Goal: Information Seeking & Learning: Check status

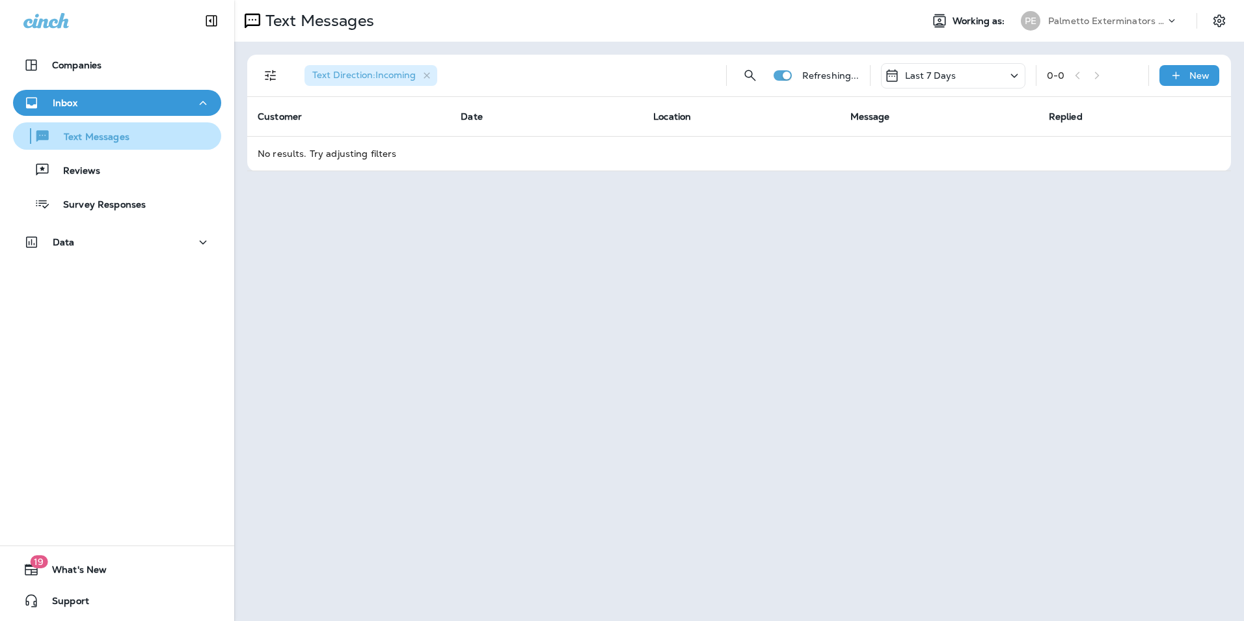
click at [154, 133] on div "Text Messages" at bounding box center [117, 136] width 198 height 20
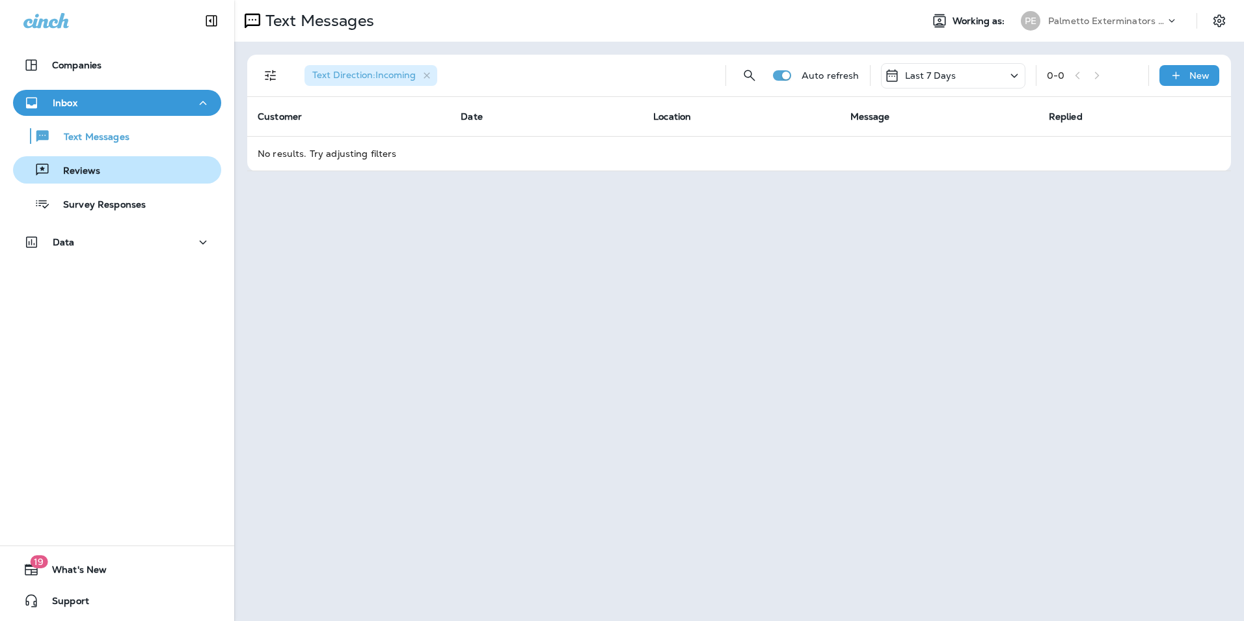
click at [128, 170] on div "Reviews" at bounding box center [117, 170] width 198 height 20
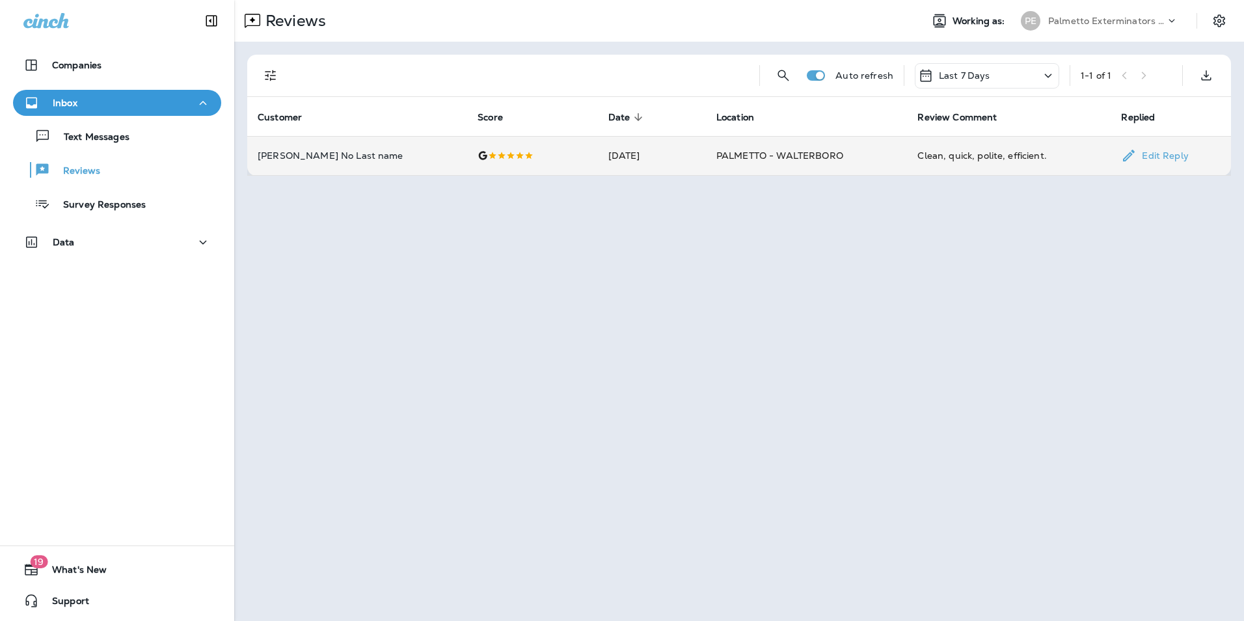
click at [996, 157] on div "Clean, quick, polite, efficient." at bounding box center [1008, 155] width 183 height 13
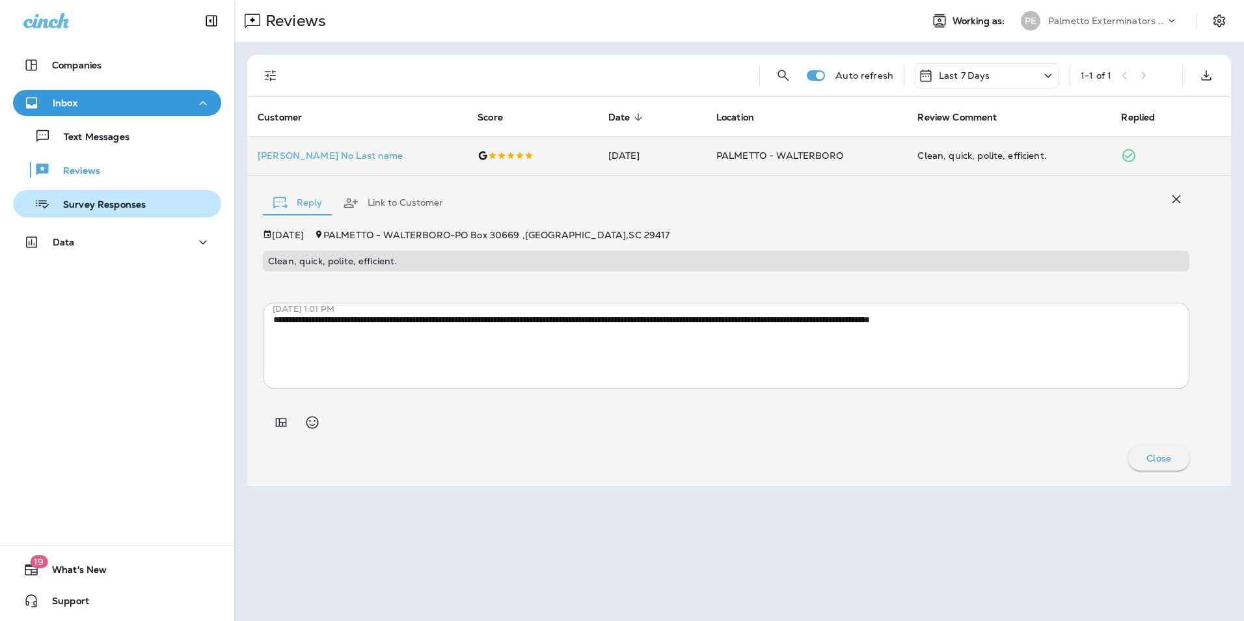
click at [66, 212] on div "Survey Responses" at bounding box center [81, 204] width 127 height 20
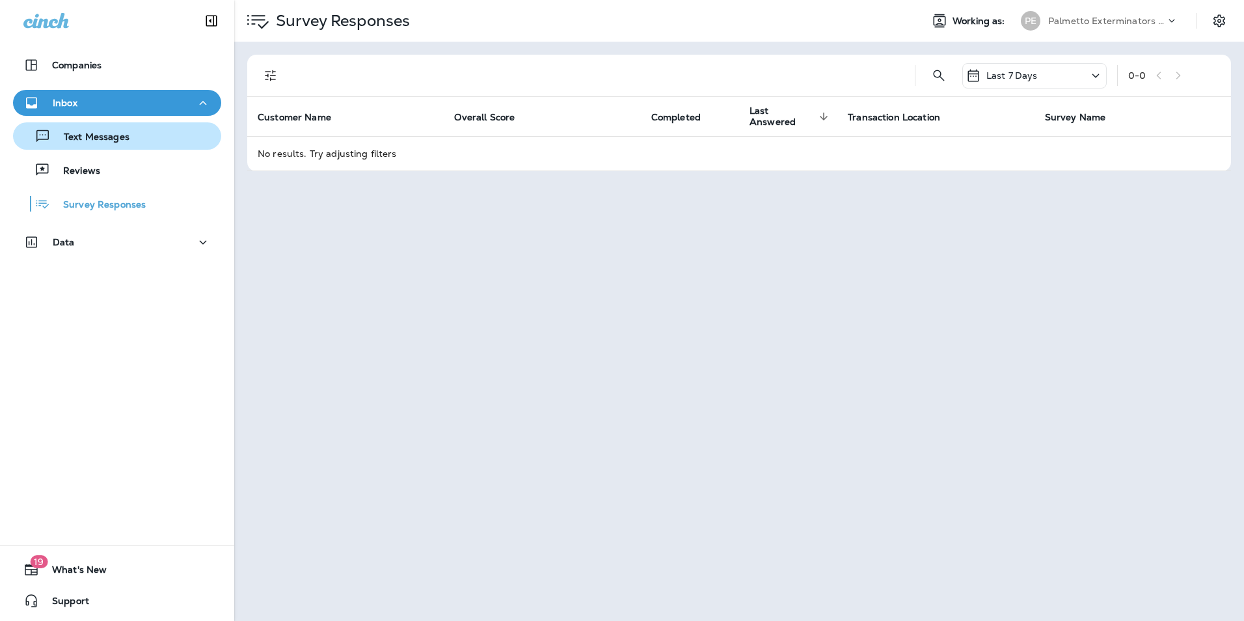
click at [85, 141] on p "Text Messages" at bounding box center [90, 137] width 79 height 12
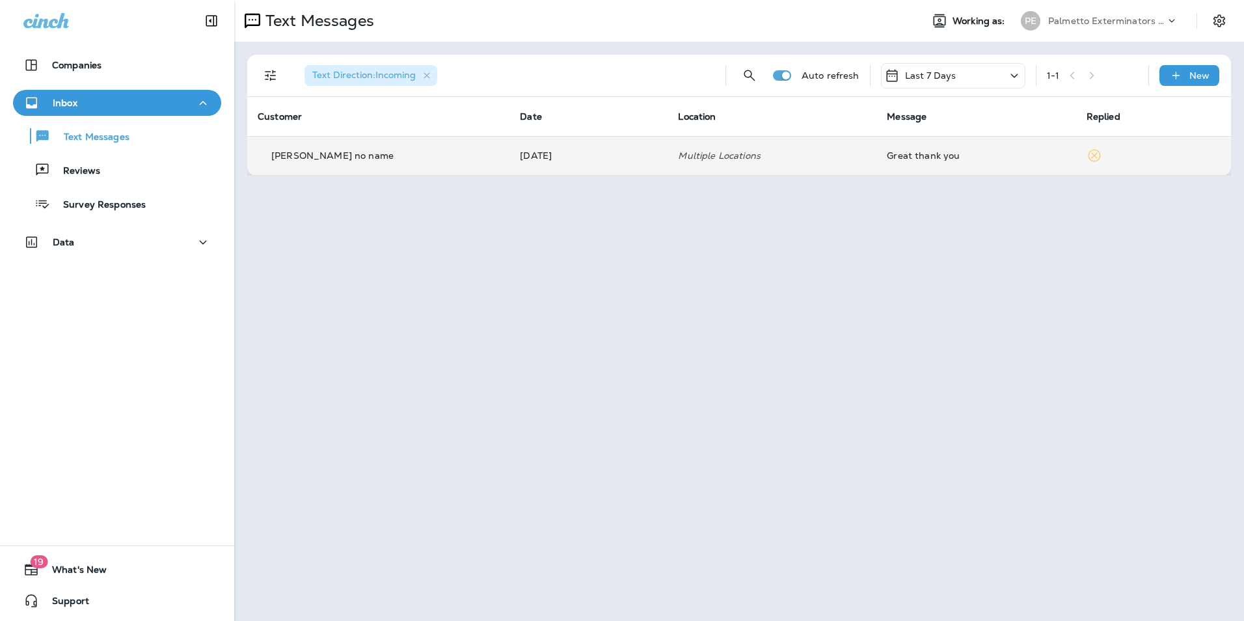
click at [892, 167] on td "Great thank you" at bounding box center [975, 155] width 199 height 39
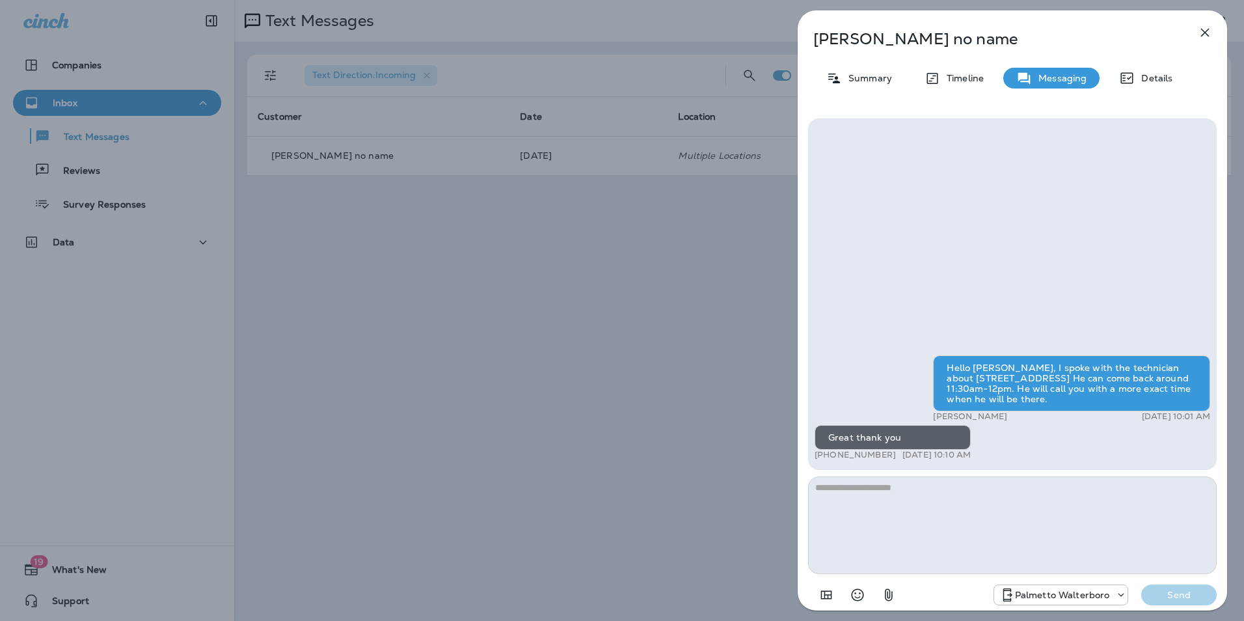
click at [1205, 33] on icon "button" at bounding box center [1205, 33] width 8 height 8
